Goal: Transaction & Acquisition: Book appointment/travel/reservation

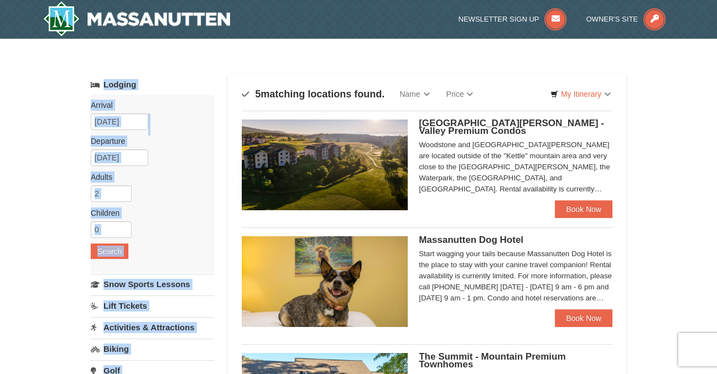
drag, startPoint x: 716, startPoint y: 71, endPoint x: 715, endPoint y: 82, distance: 11.7
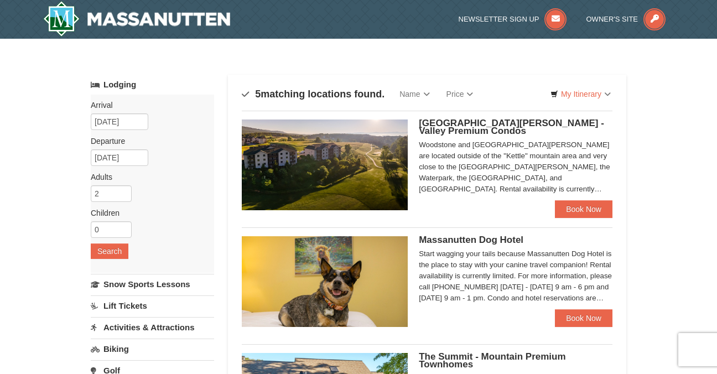
drag, startPoint x: 715, startPoint y: 82, endPoint x: 674, endPoint y: 154, distance: 83.0
click at [585, 314] on link "Book Now" at bounding box center [584, 318] width 58 height 18
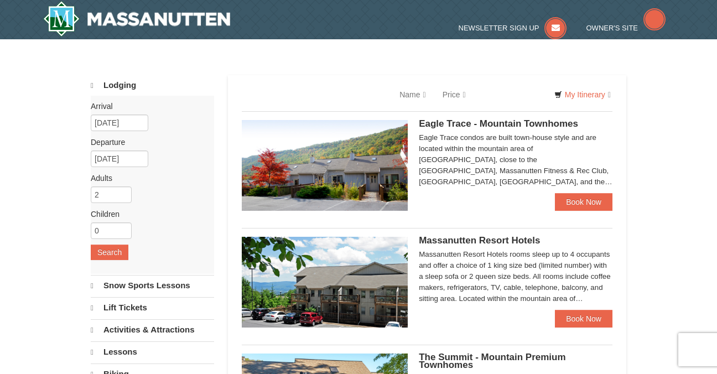
select select "9"
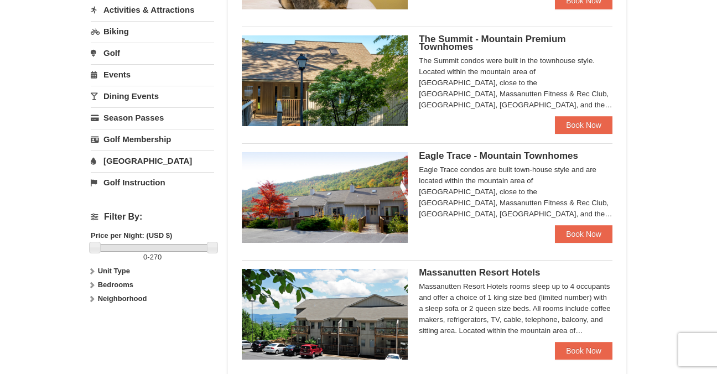
scroll to position [321, 0]
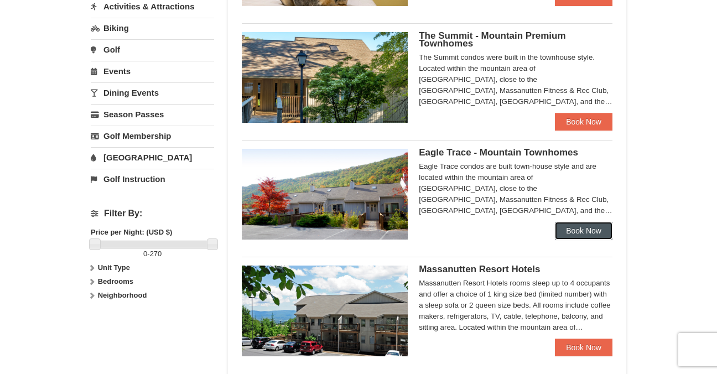
click at [588, 228] on link "Book Now" at bounding box center [584, 231] width 58 height 18
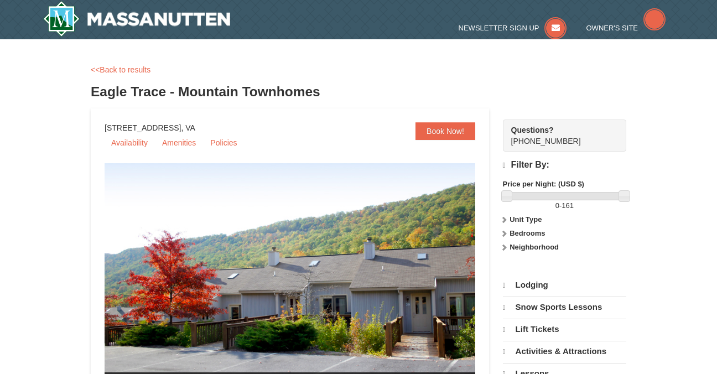
select select "9"
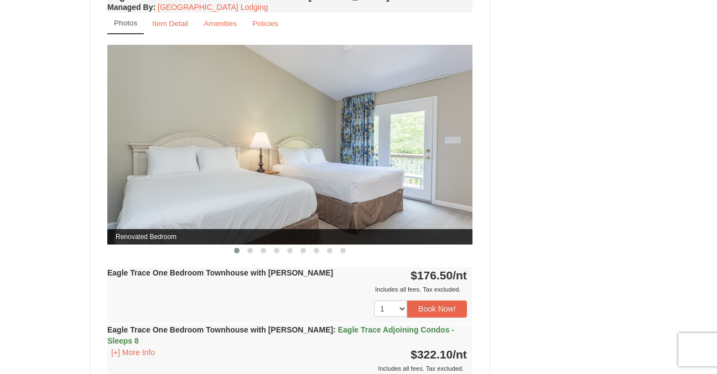
scroll to position [886, 0]
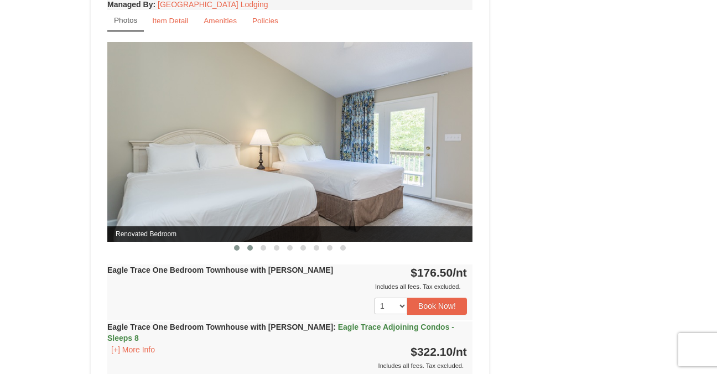
click at [247, 253] on button at bounding box center [249, 247] width 13 height 11
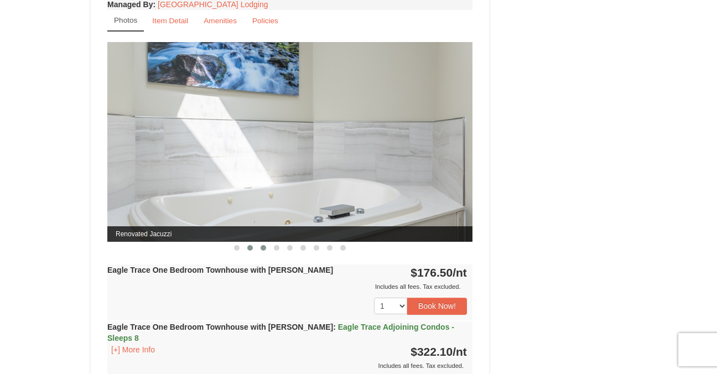
click at [264, 249] on span at bounding box center [263, 248] width 6 height 6
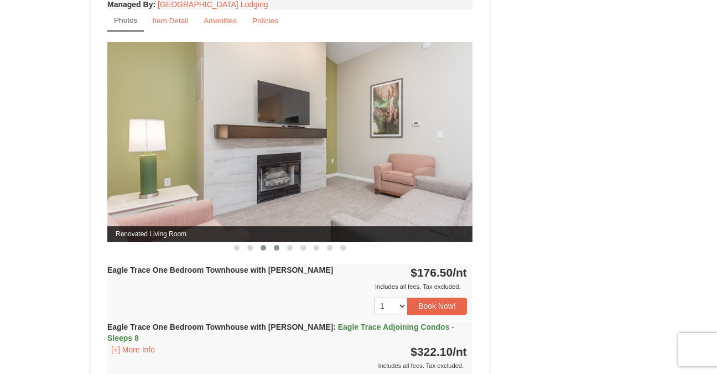
click at [279, 248] on span at bounding box center [277, 248] width 6 height 6
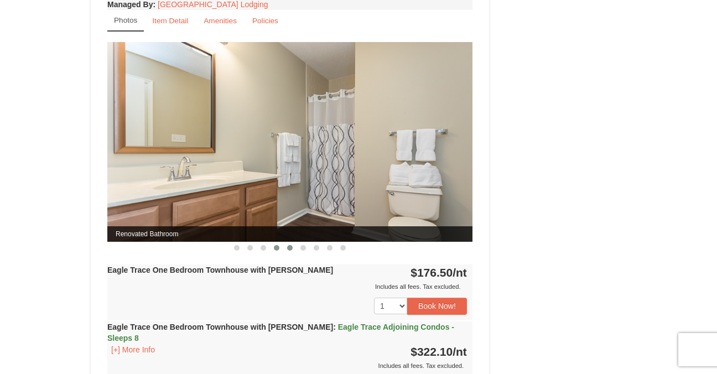
click at [288, 247] on span at bounding box center [290, 248] width 6 height 6
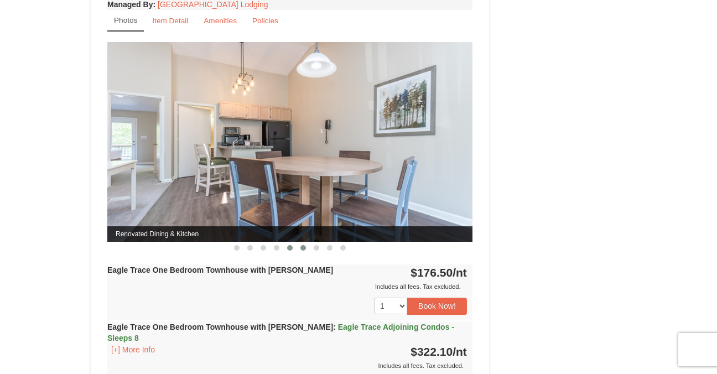
click at [303, 248] on span at bounding box center [303, 248] width 6 height 6
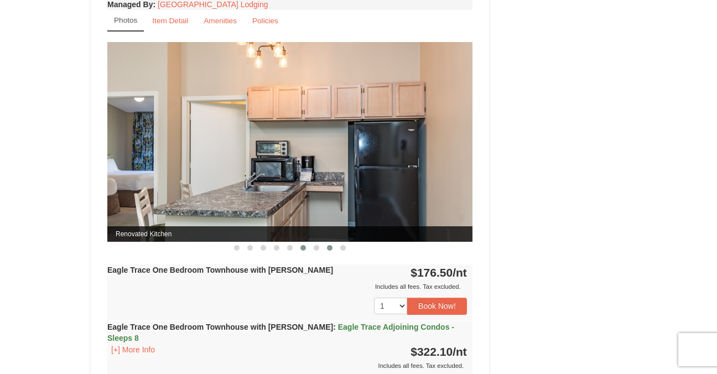
click at [327, 248] on span at bounding box center [330, 248] width 6 height 6
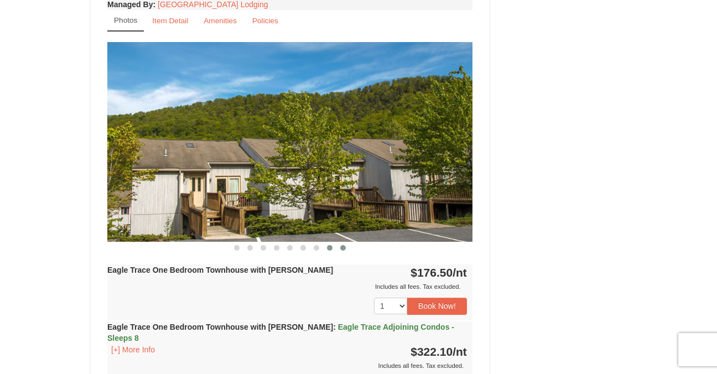
click at [341, 247] on span at bounding box center [343, 248] width 6 height 6
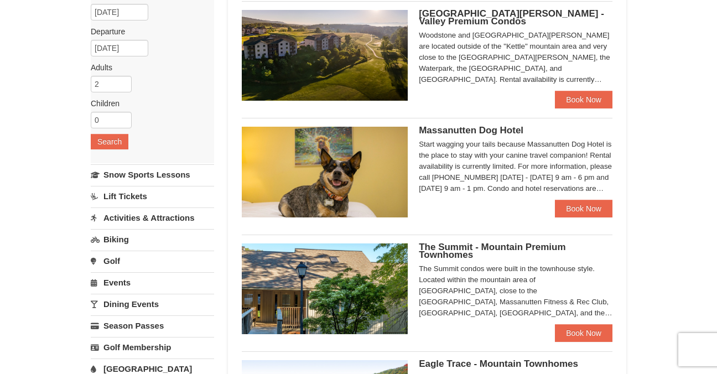
scroll to position [75, 0]
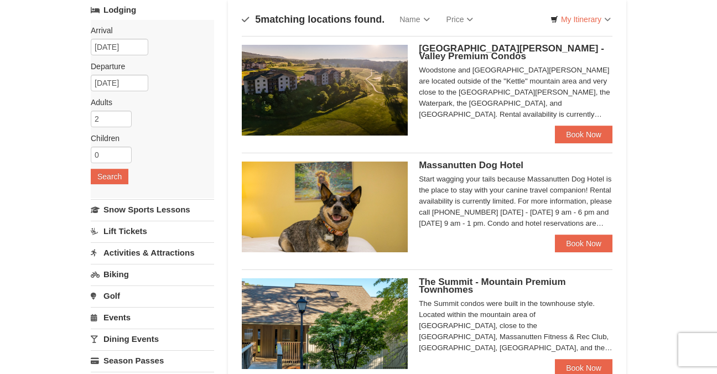
click at [518, 49] on span "[GEOGRAPHIC_DATA][PERSON_NAME] - Valley Premium Condos" at bounding box center [511, 52] width 185 height 18
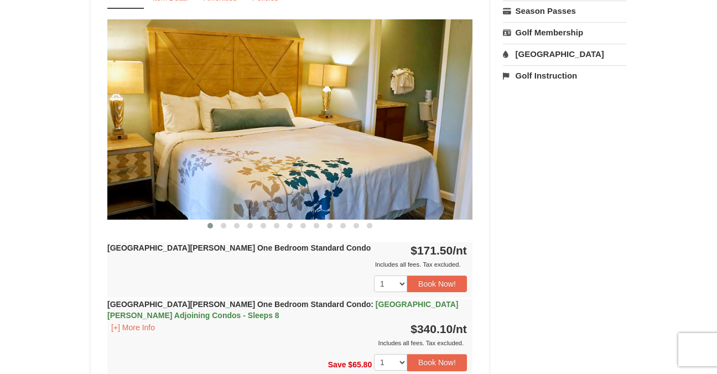
scroll to position [474, 0]
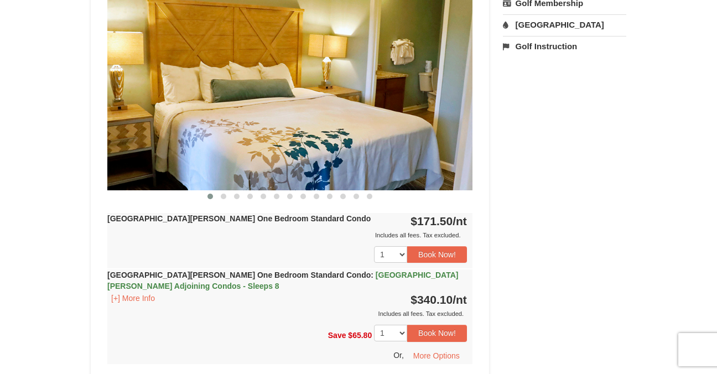
click at [353, 281] on div "[GEOGRAPHIC_DATA][PERSON_NAME] One Bedroom Standard Condo : [GEOGRAPHIC_DATA][P…" at bounding box center [289, 294] width 365 height 50
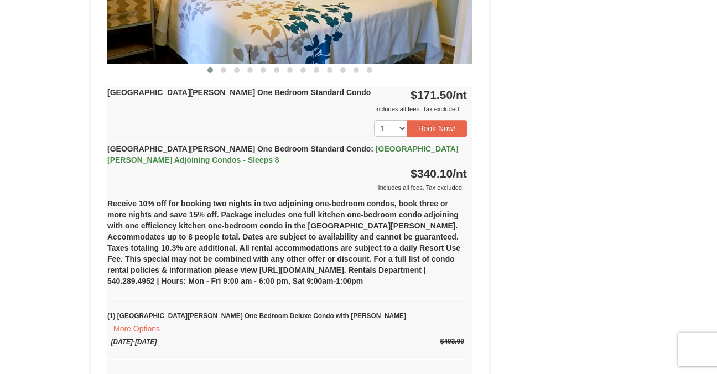
scroll to position [601, 0]
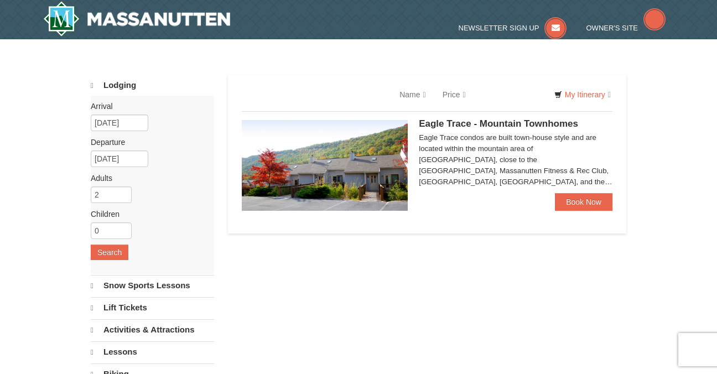
scroll to position [38, 0]
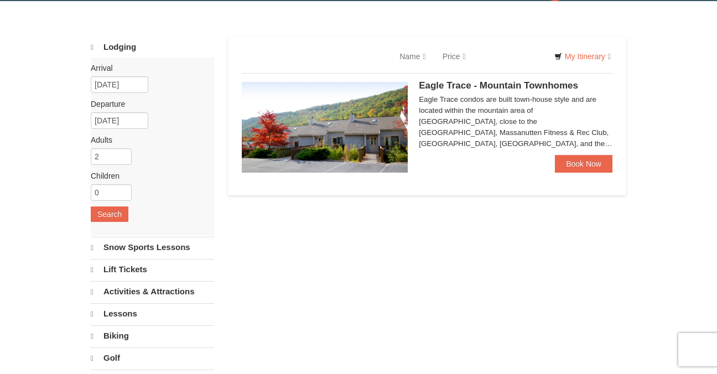
select select "9"
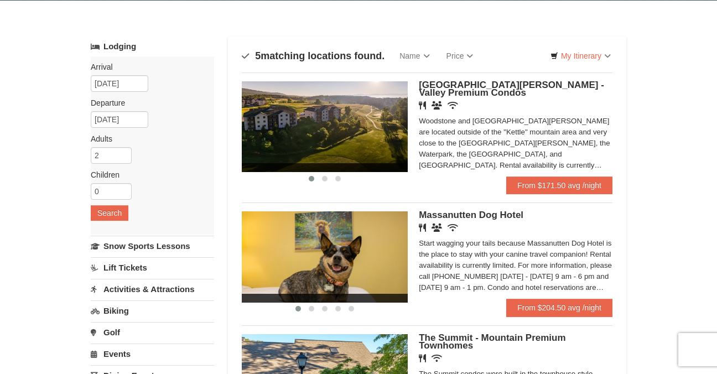
scroll to position [75, 0]
